Goal: Task Accomplishment & Management: Use online tool/utility

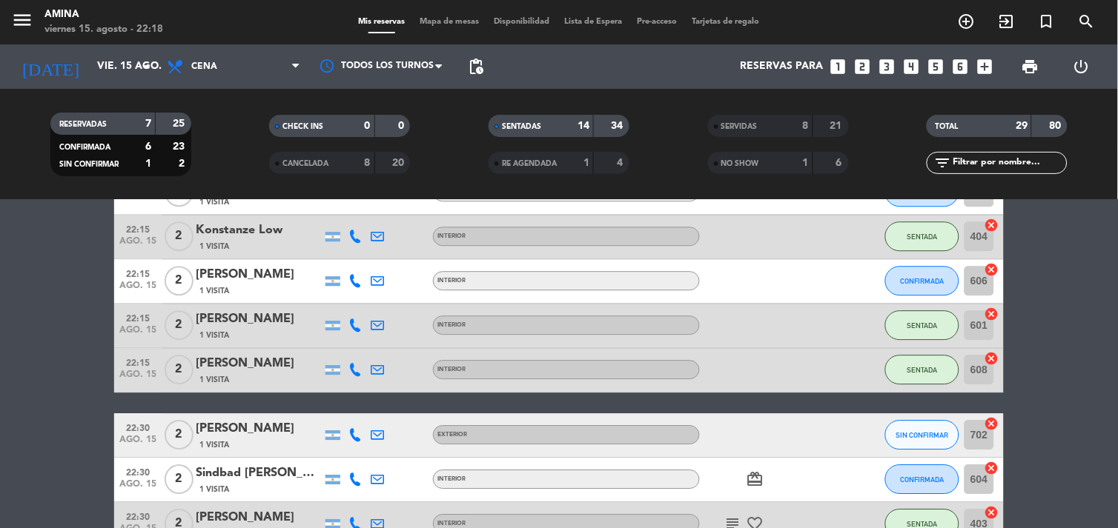
scroll to position [1046, 0]
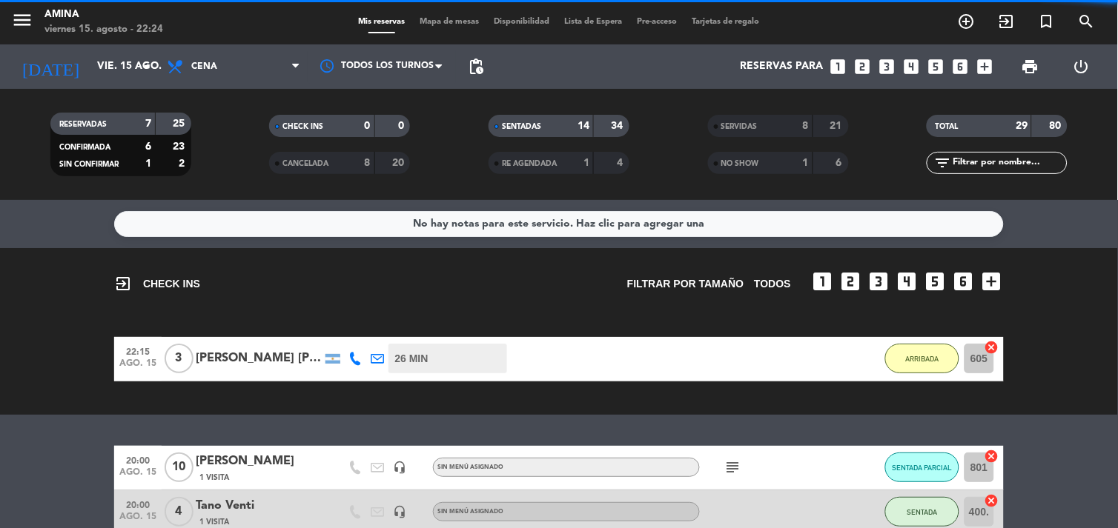
click at [30, 10] on icon "menu" at bounding box center [22, 20] width 22 height 22
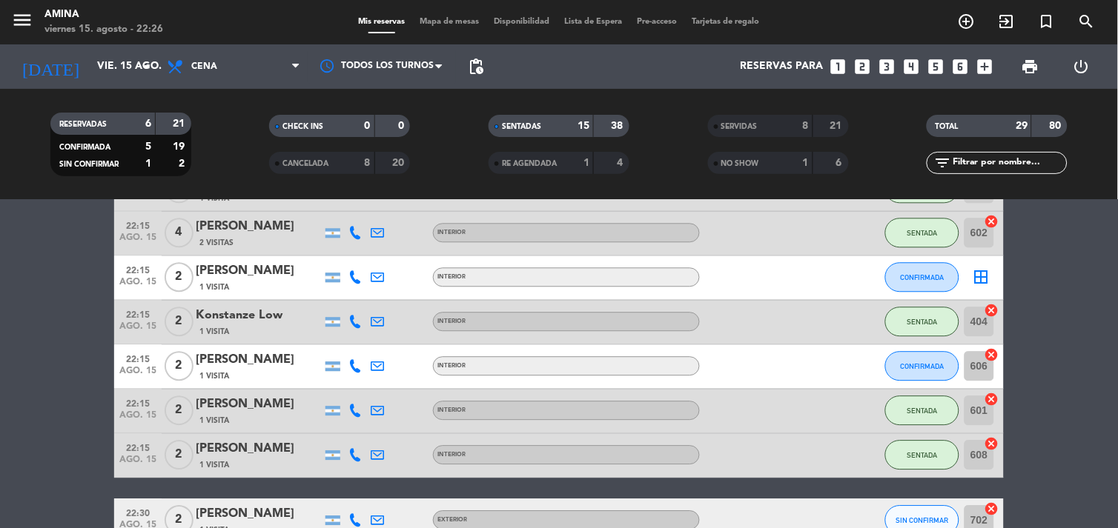
scroll to position [867, 0]
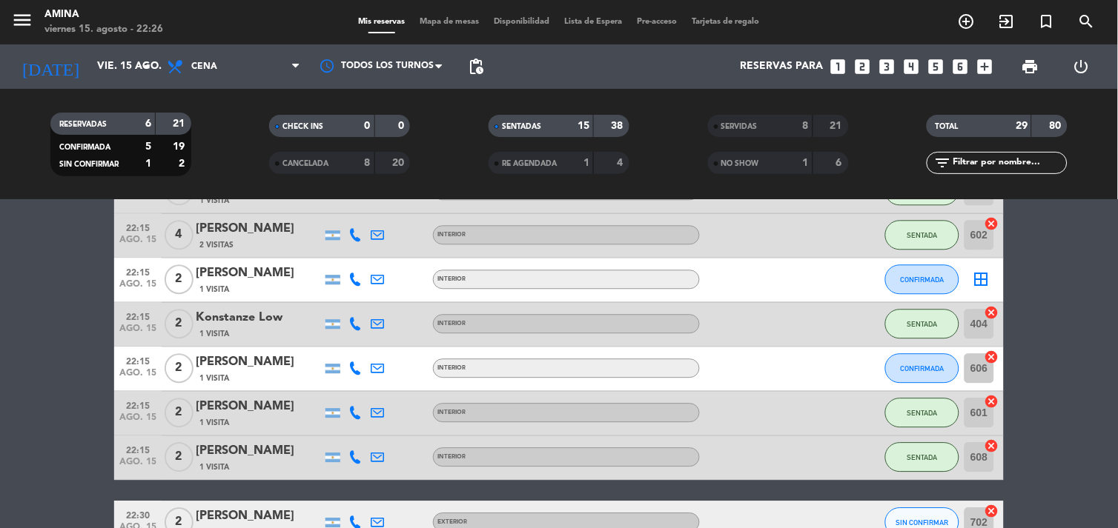
click at [980, 282] on icon "border_all" at bounding box center [981, 280] width 18 height 18
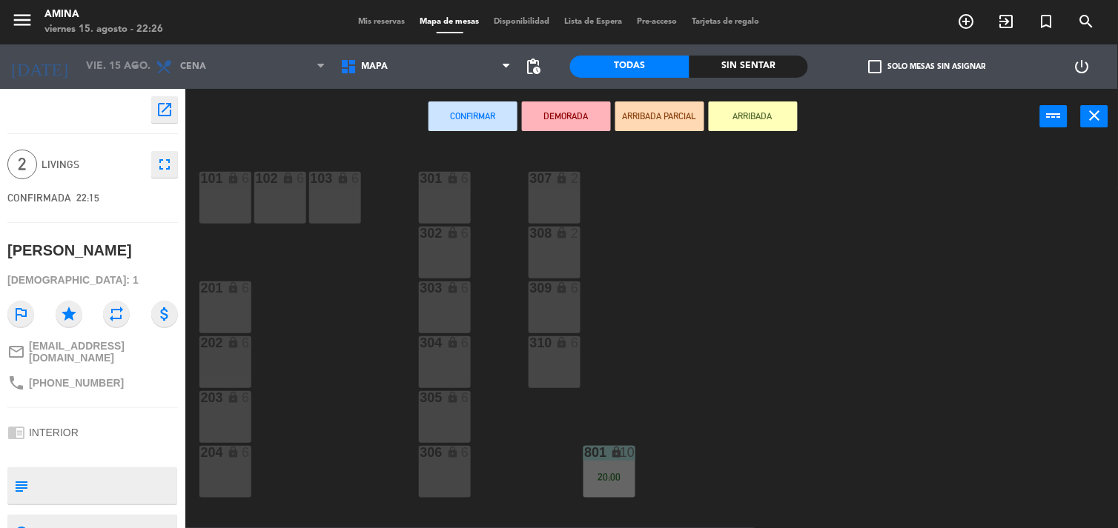
click at [1093, 119] on icon "close" at bounding box center [1095, 116] width 18 height 18
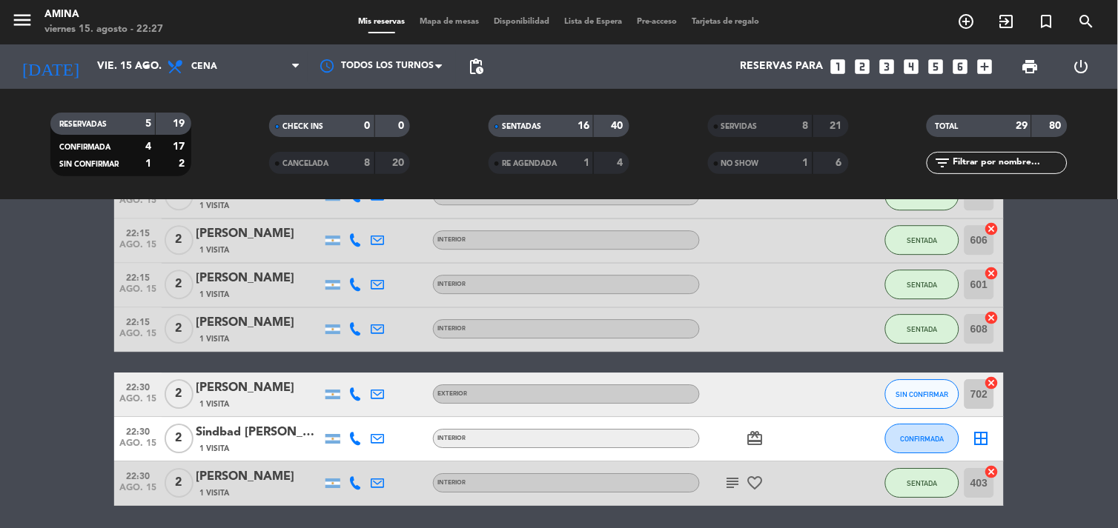
scroll to position [979, 0]
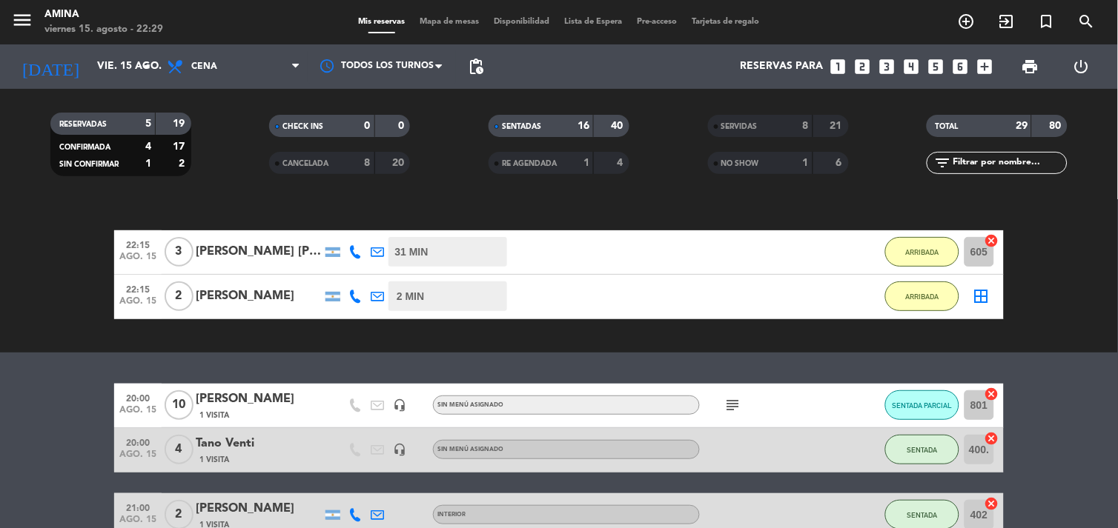
scroll to position [98, 0]
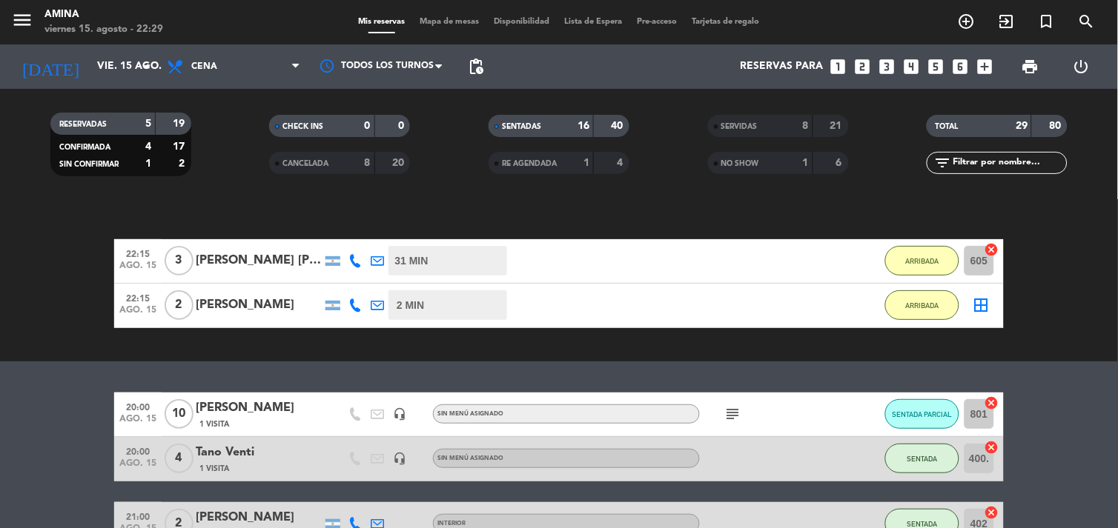
click at [981, 299] on icon "border_all" at bounding box center [981, 305] width 18 height 18
